Goal: Task Accomplishment & Management: Use online tool/utility

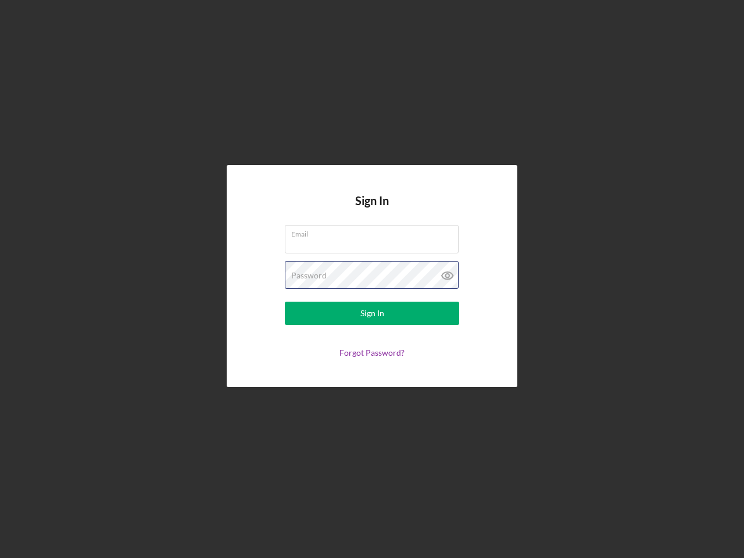
click at [372, 279] on div "Password" at bounding box center [372, 275] width 174 height 29
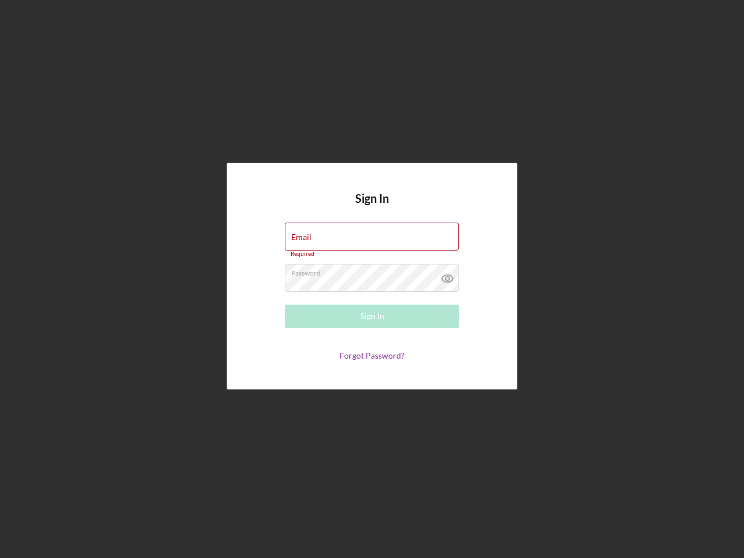
click at [447, 275] on icon at bounding box center [447, 278] width 29 height 29
